Goal: Task Accomplishment & Management: Use online tool/utility

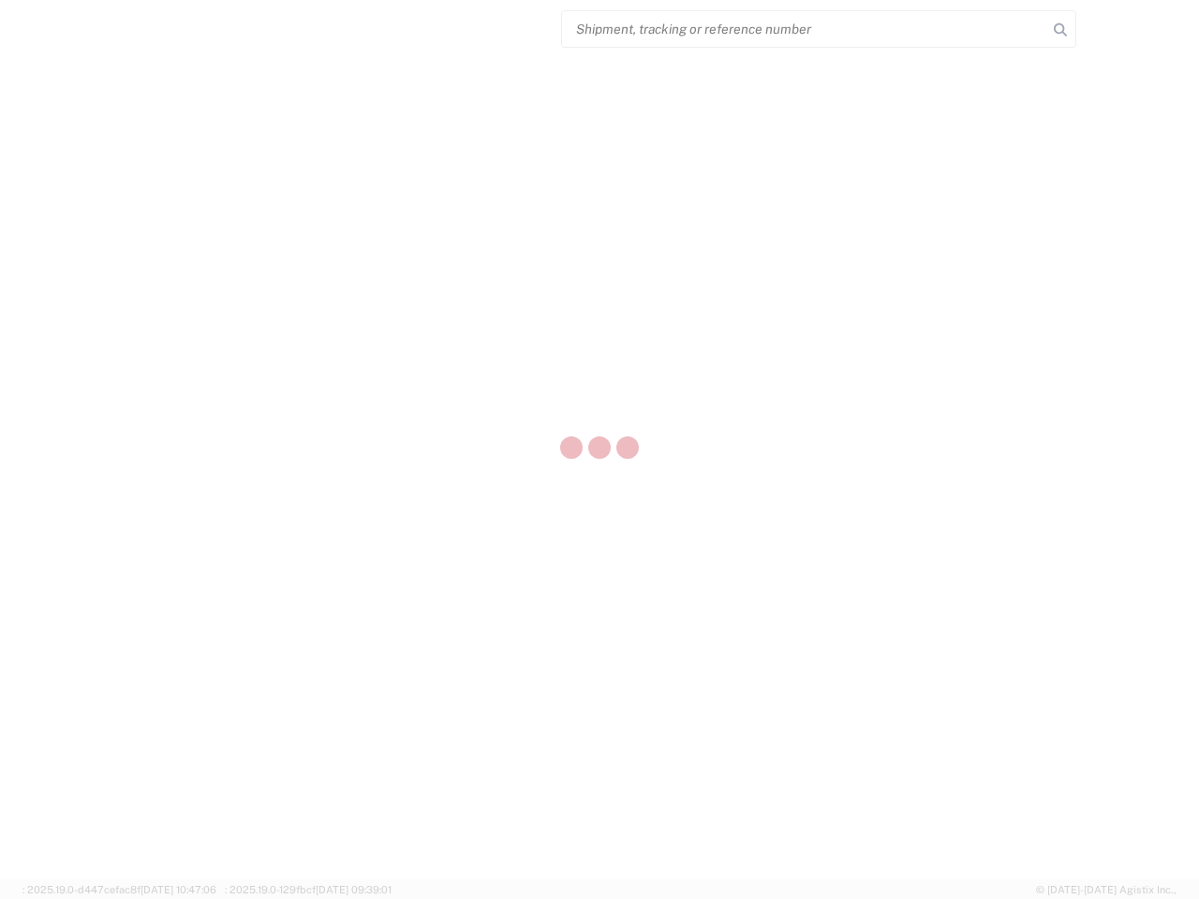
select select "US"
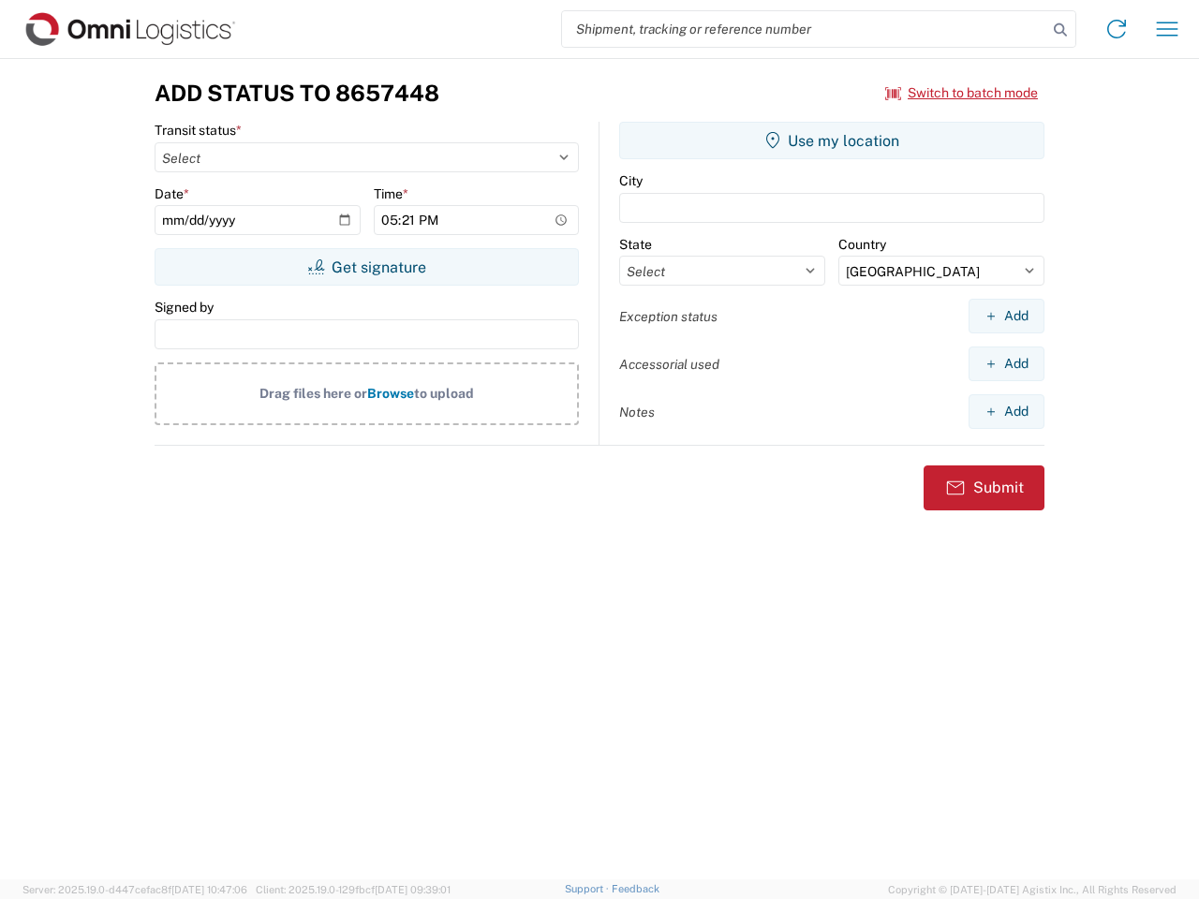
click at [805, 29] on input "search" at bounding box center [804, 29] width 485 height 36
click at [1060, 30] on icon at bounding box center [1060, 30] width 26 height 26
click at [1117, 29] on icon at bounding box center [1117, 29] width 30 height 30
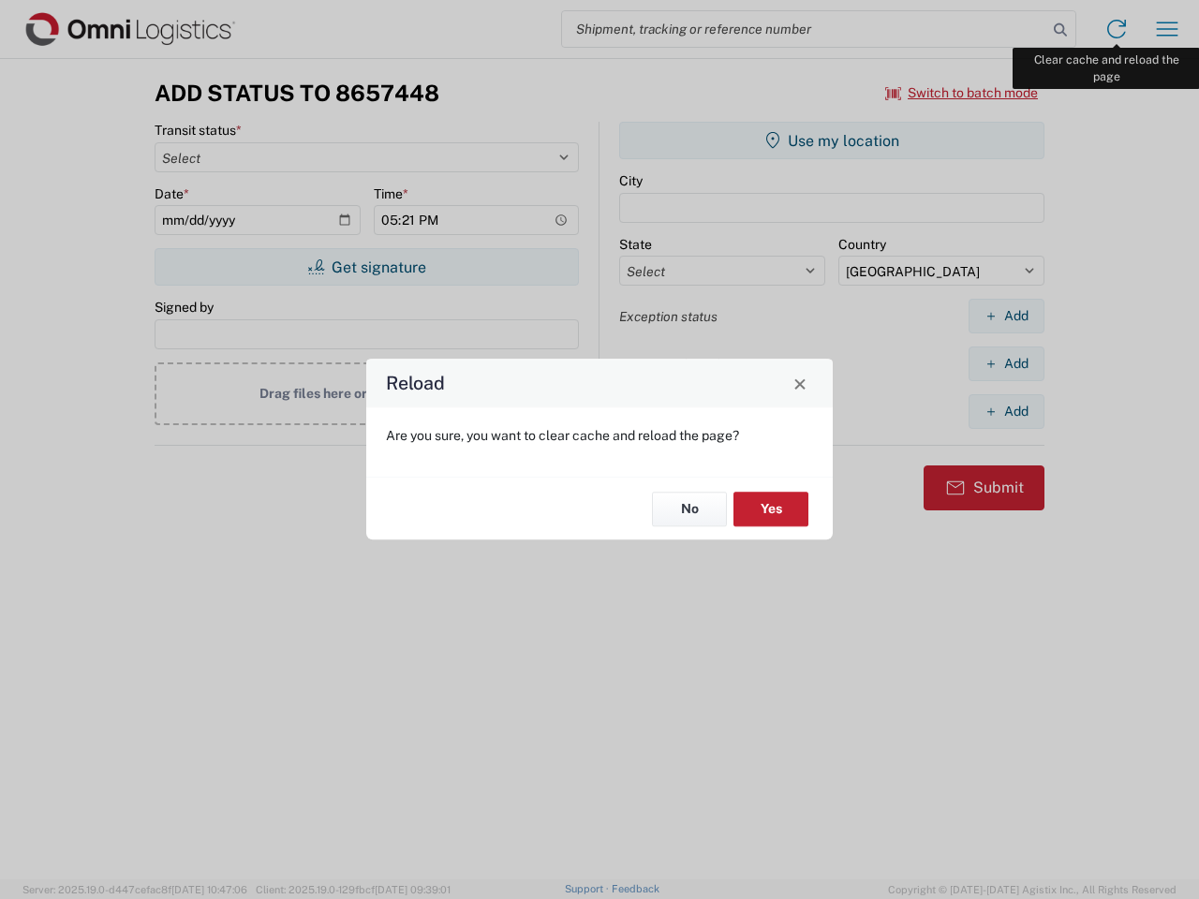
click at [1167, 29] on div "Reload Are you sure, you want to clear cache and reload the page? No Yes" at bounding box center [599, 449] width 1199 height 899
click at [962, 93] on div "Reload Are you sure, you want to clear cache and reload the page? No Yes" at bounding box center [599, 449] width 1199 height 899
click at [366, 267] on div "Reload Are you sure, you want to clear cache and reload the page? No Yes" at bounding box center [599, 449] width 1199 height 899
click at [832, 141] on div "Reload Are you sure, you want to clear cache and reload the page? No Yes" at bounding box center [599, 449] width 1199 height 899
click at [1006, 316] on div "Reload Are you sure, you want to clear cache and reload the page? No Yes" at bounding box center [599, 449] width 1199 height 899
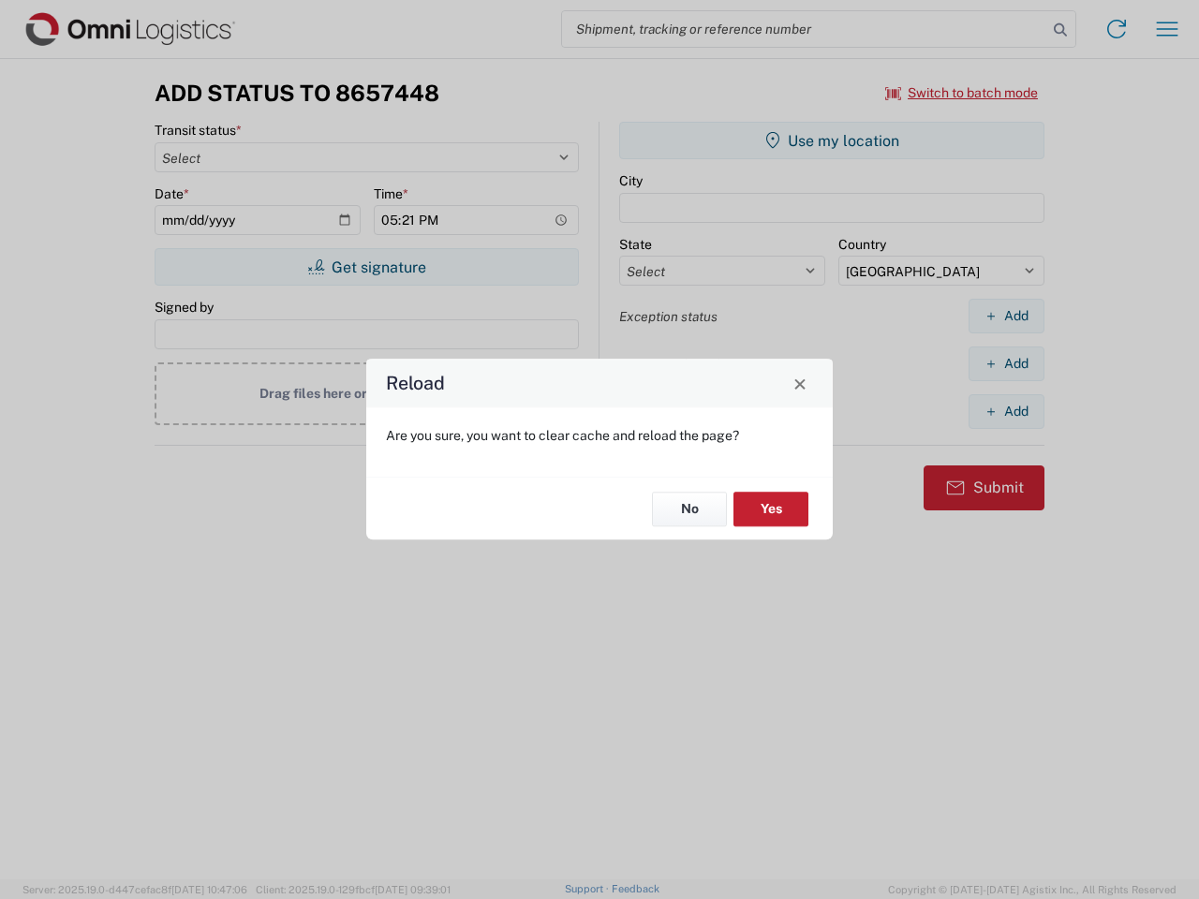
click at [1006, 363] on div "Reload Are you sure, you want to clear cache and reload the page? No Yes" at bounding box center [599, 449] width 1199 height 899
click at [1006, 411] on div "Reload Are you sure, you want to clear cache and reload the page? No Yes" at bounding box center [599, 449] width 1199 height 899
